Goal: Information Seeking & Learning: Learn about a topic

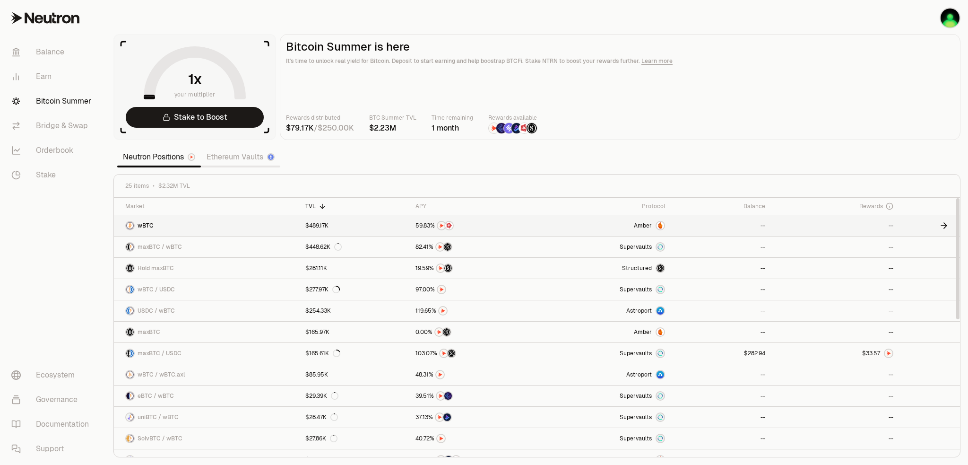
click at [147, 223] on span "wBTC" at bounding box center [146, 226] width 16 height 8
click at [652, 158] on section "your multiplier Stake to Boost Bitcoin Summer is here It's time to unlock real …" at bounding box center [537, 232] width 862 height 465
click at [608, 167] on section "your multiplier Stake to Boost Bitcoin Summer is here It's time to unlock real …" at bounding box center [537, 232] width 862 height 465
click at [567, 164] on section "your multiplier Stake to Boost Bitcoin Summer is here It's time to unlock real …" at bounding box center [537, 232] width 862 height 465
click at [241, 160] on link "Ethereum Vaults" at bounding box center [240, 156] width 79 height 19
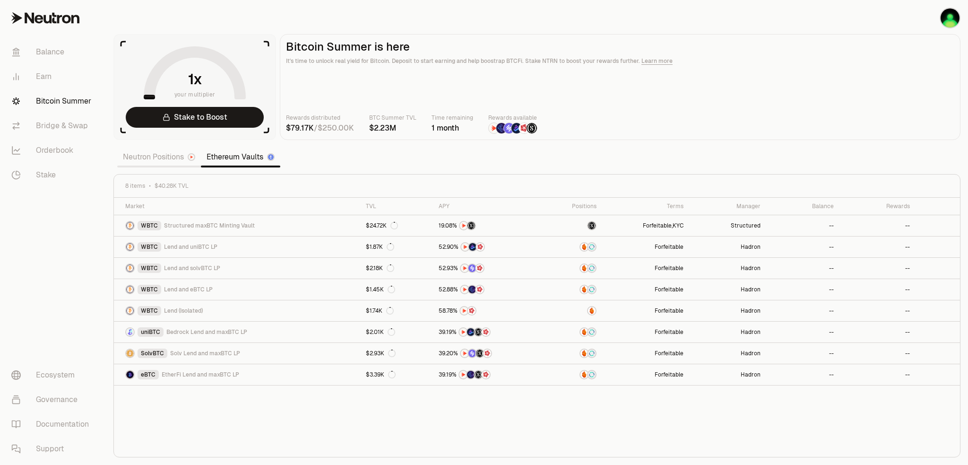
click at [150, 160] on link "Neutron Positions" at bounding box center [159, 156] width 84 height 19
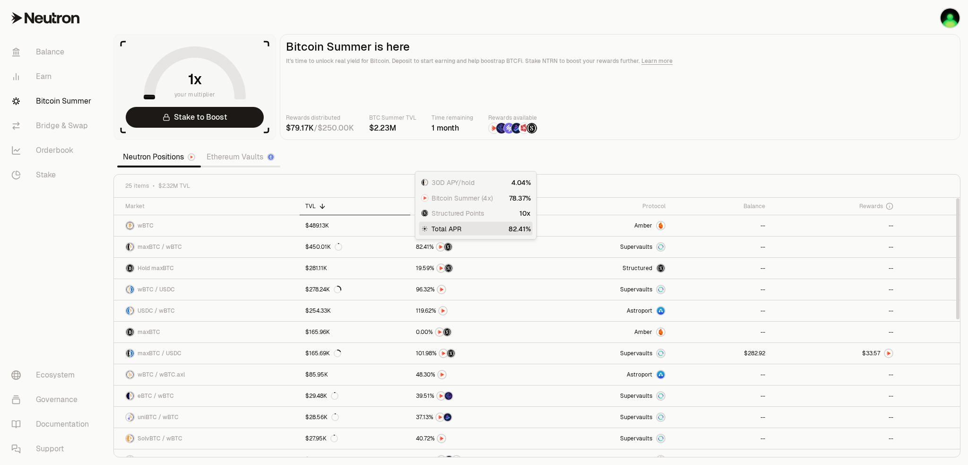
click at [417, 207] on div "30D APY/hold Bitcoin Summer (4x) Structured Points 10x Total APR 30D APY/hold B…" at bounding box center [476, 205] width 122 height 69
click at [430, 203] on icon at bounding box center [434, 206] width 8 height 8
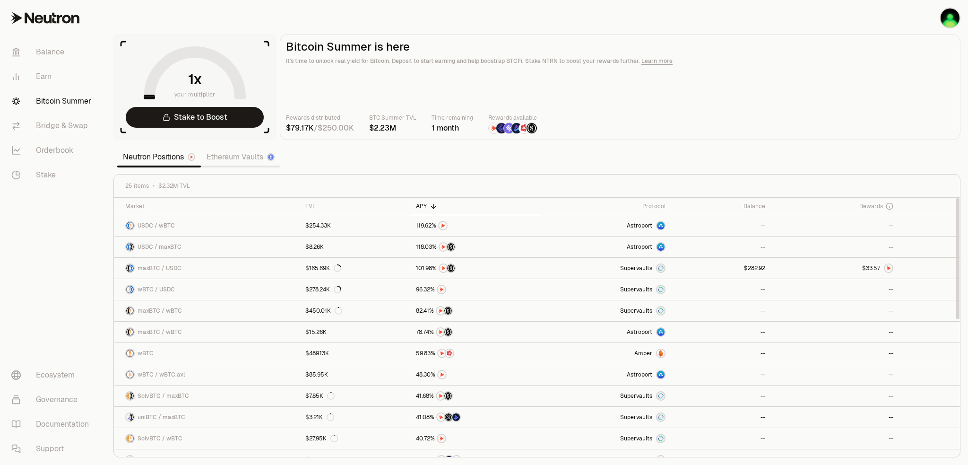
click at [582, 155] on section "your multiplier Stake to Boost Bitcoin Summer is here It's time to unlock real …" at bounding box center [537, 232] width 862 height 465
click at [585, 155] on section "your multiplier Stake to Boost Bitcoin Summer is here It's time to unlock real …" at bounding box center [537, 232] width 862 height 465
click at [467, 168] on section "your multiplier Stake to Boost Bitcoin Summer is here It's time to unlock real …" at bounding box center [537, 232] width 862 height 465
click at [474, 164] on section "your multiplier Stake to Boost Bitcoin Summer is here It's time to unlock real …" at bounding box center [537, 232] width 862 height 465
click at [451, 161] on section "your multiplier Stake to Boost Bitcoin Summer is here It's time to unlock real …" at bounding box center [537, 232] width 862 height 465
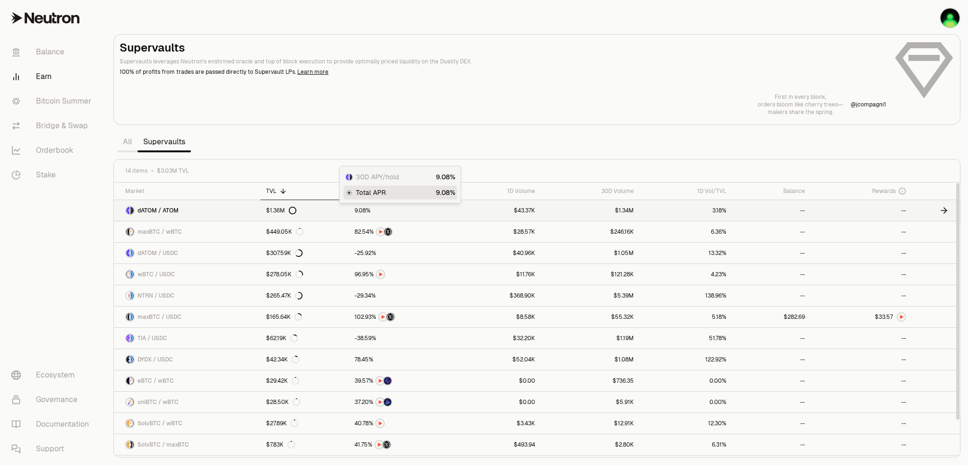
click at [363, 210] on span "8" at bounding box center [363, 210] width 3 height 7
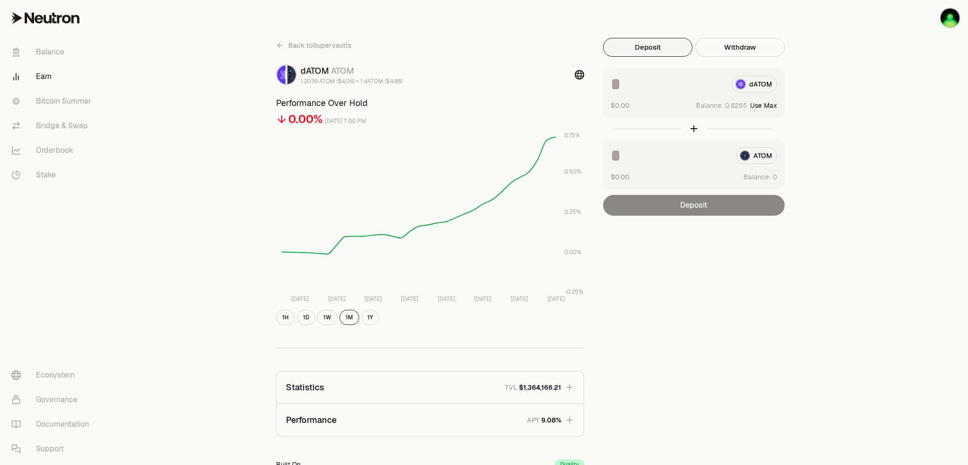
drag, startPoint x: 573, startPoint y: 160, endPoint x: 571, endPoint y: 190, distance: 29.9
click at [571, 190] on icon "[DATE] Sep [DATE] Sep [DATE] Sep [DATE] [DATE] 6 -0.25% 0.00% 0.25% 0.50% 0.75%" at bounding box center [430, 216] width 308 height 173
click at [223, 270] on div "Back to Supervaults dATOM ATOM 1.2039 ATOM ($4.06) = 1 dATOM ($4.88) Performanc…" at bounding box center [537, 310] width 862 height 621
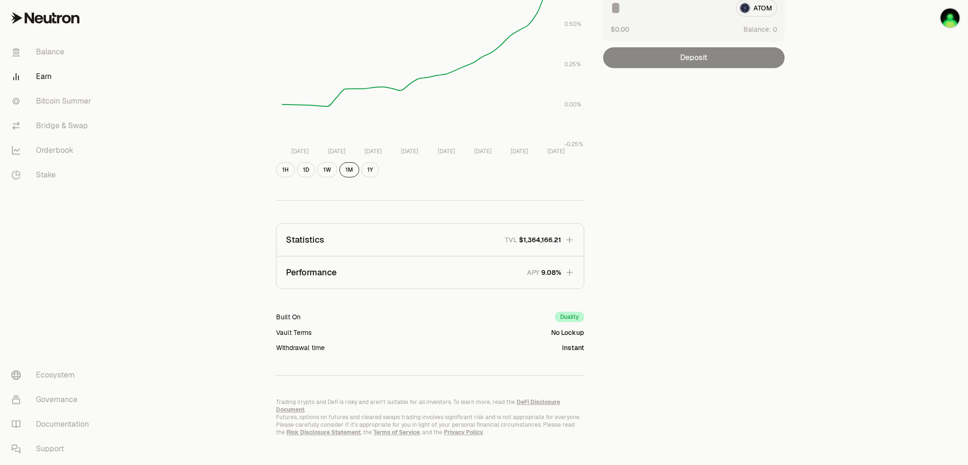
scroll to position [148, 0]
click at [551, 276] on button "Performance APY" at bounding box center [429, 272] width 307 height 32
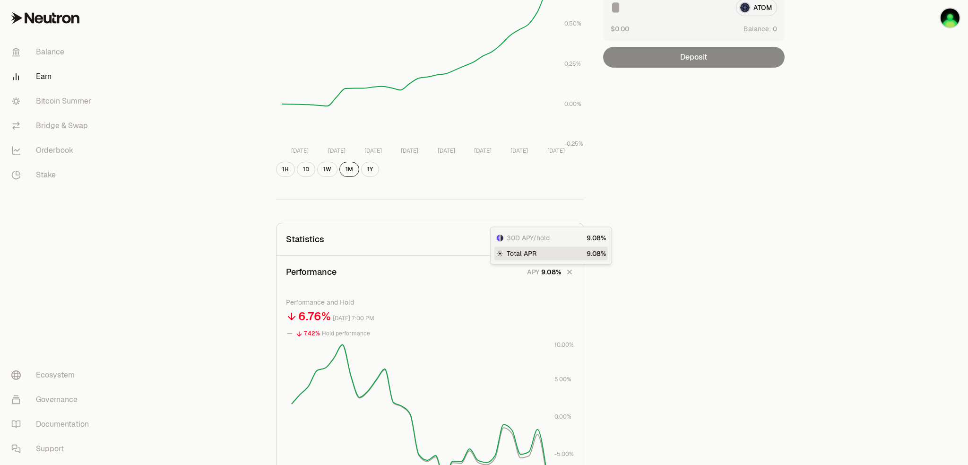
click at [551, 275] on span "0 1 2 3 4 5 6 7 8 9 . 0 1 2 3 4 5 6 7 8 9 0 1 2 3 4 5 6 7 8 9" at bounding box center [548, 272] width 21 height 10
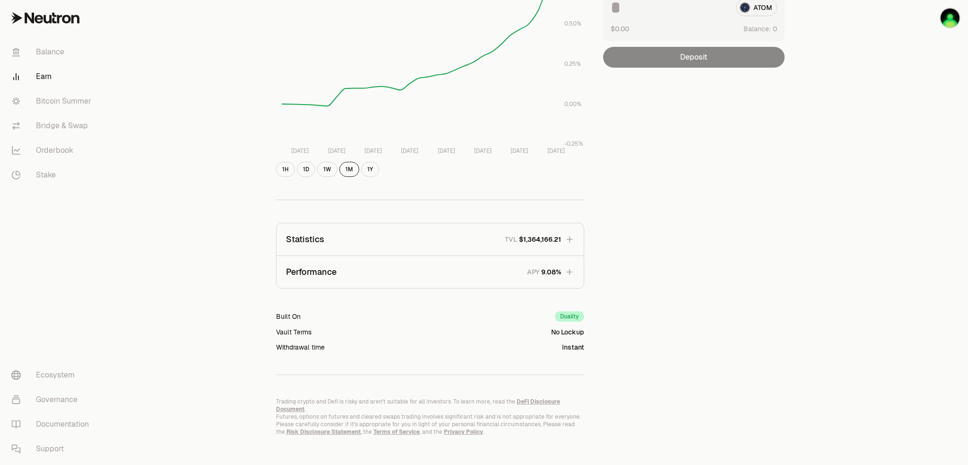
drag, startPoint x: 209, startPoint y: 293, endPoint x: 214, endPoint y: 288, distance: 6.7
click at [210, 292] on div "Back to Supervaults dATOM ATOM 1.2039 ATOM ($4.06) = 1 dATOM ($4.88) Performanc…" at bounding box center [537, 162] width 862 height 621
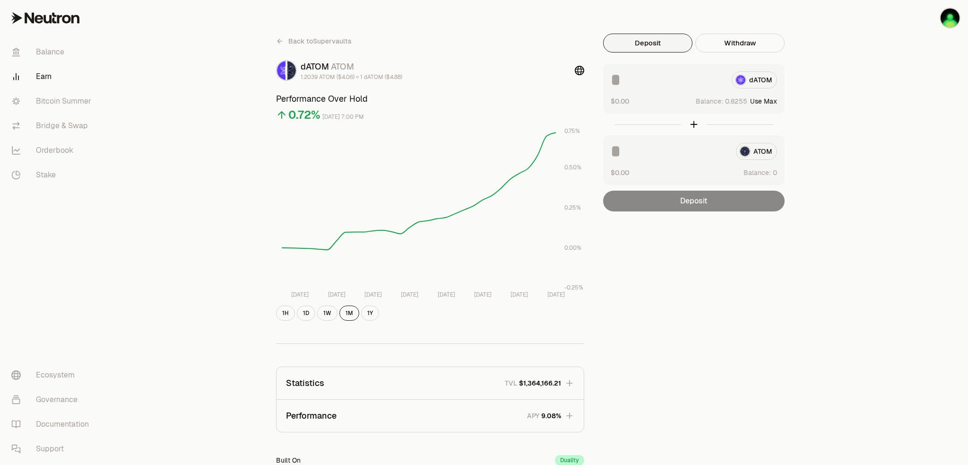
scroll to position [0, 0]
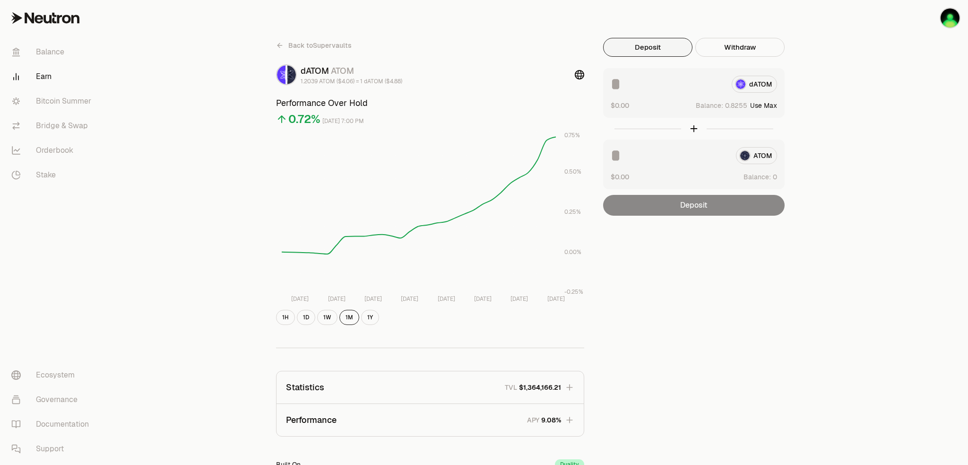
click at [278, 51] on link "Back to Supervaults" at bounding box center [314, 45] width 76 height 15
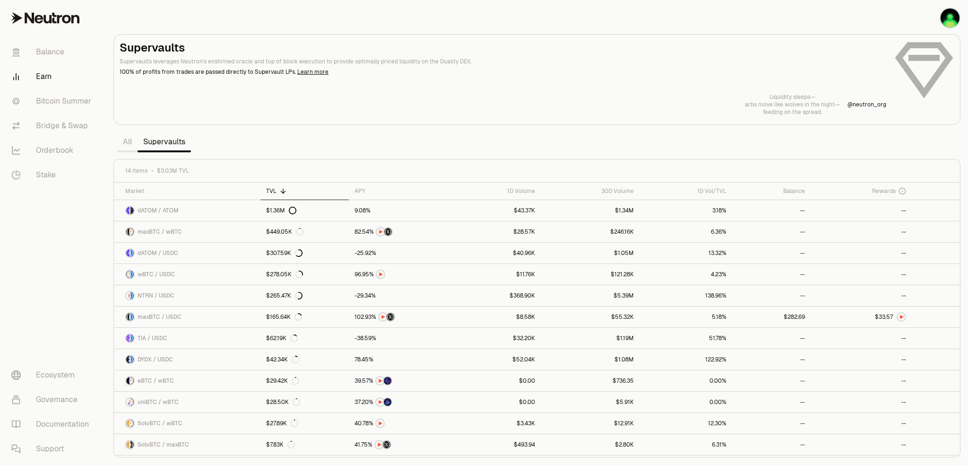
click at [423, 150] on section "Supervaults Supervaults leverages Neutron's enshrined oracle and top of block e…" at bounding box center [537, 232] width 862 height 465
click at [475, 136] on section "Supervaults Supervaults leverages Neutron's enshrined oracle and top of block e…" at bounding box center [537, 232] width 862 height 465
